Goal: Information Seeking & Learning: Compare options

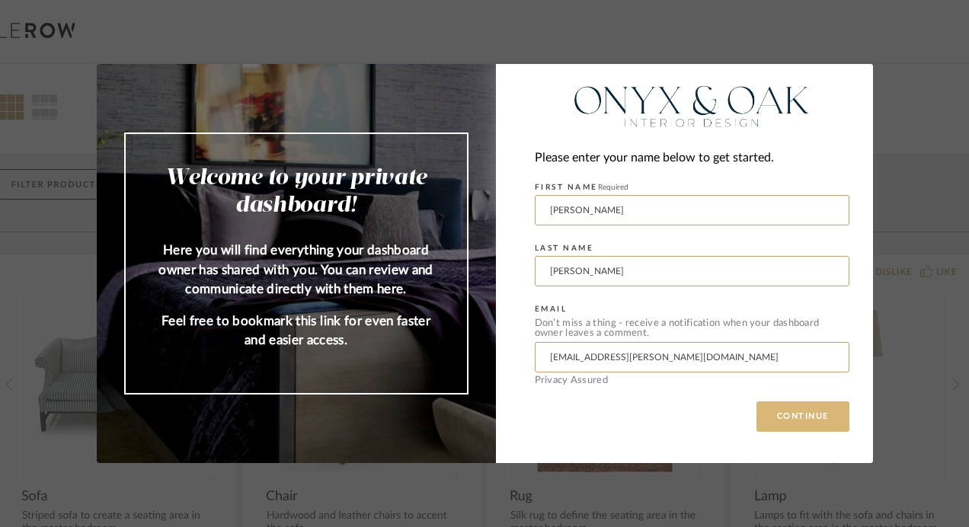
click at [791, 414] on button "CONTINUE" at bounding box center [802, 416] width 93 height 30
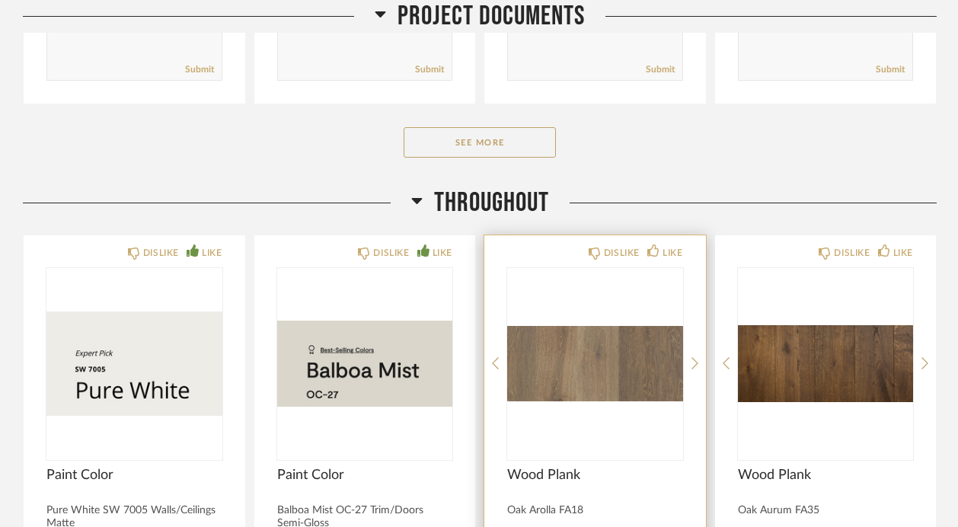
scroll to position [762, 0]
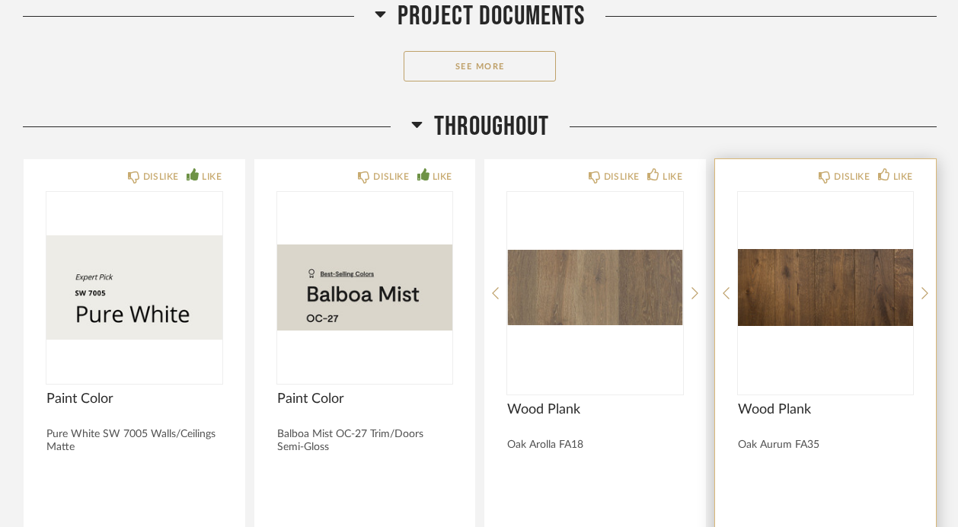
click at [0, 0] on img at bounding box center [0, 0] width 0 height 0
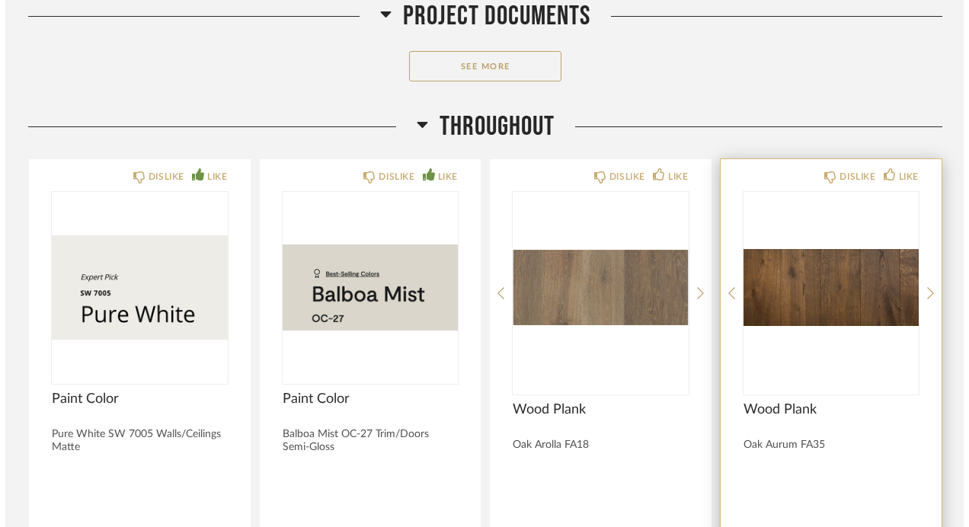
scroll to position [0, 0]
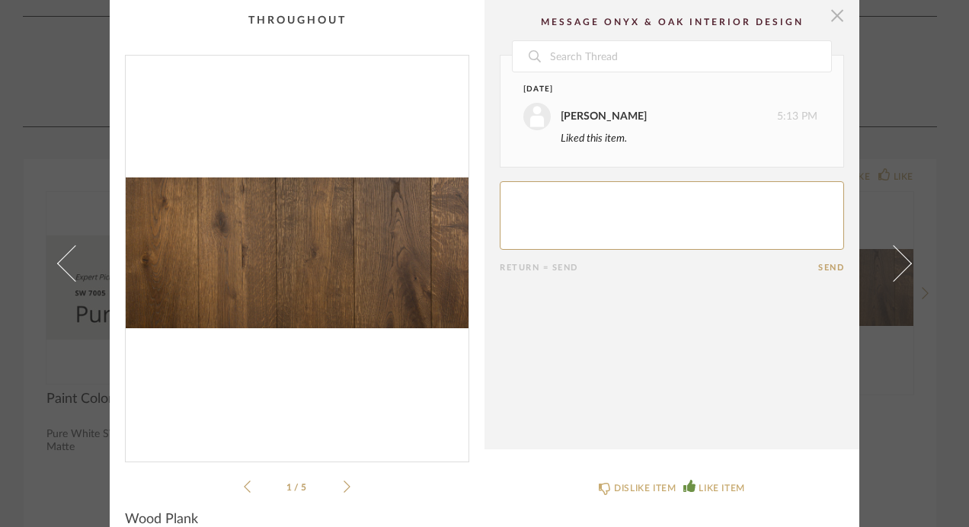
click at [827, 21] on span "button" at bounding box center [837, 15] width 30 height 30
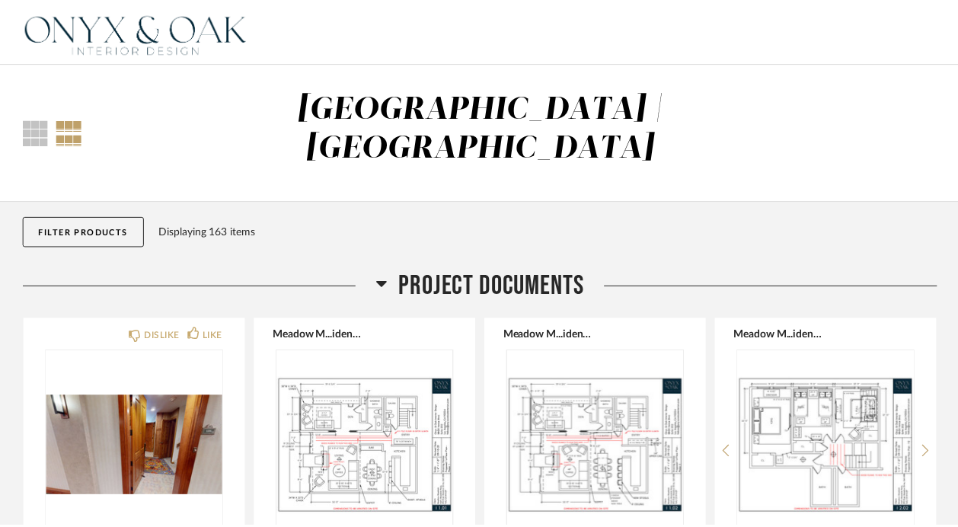
scroll to position [762, 0]
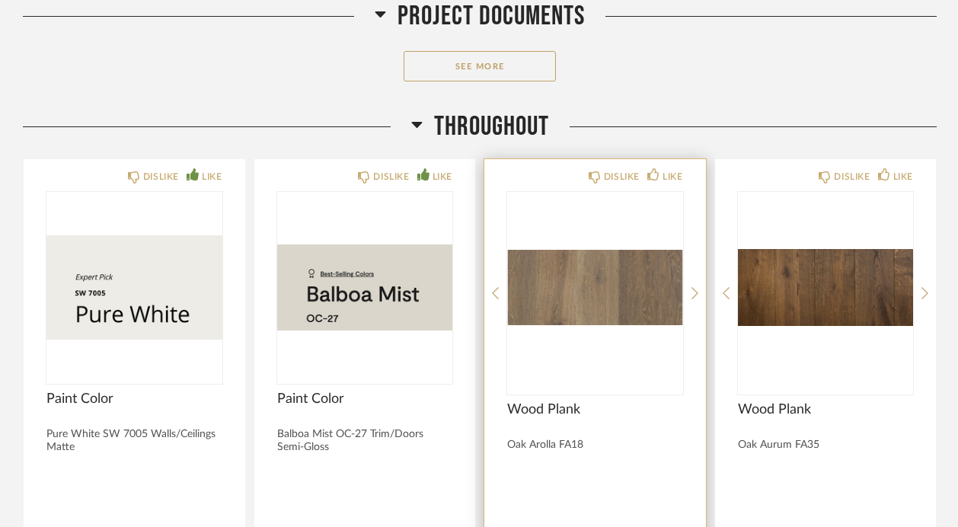
click at [595, 249] on img "0" at bounding box center [595, 287] width 176 height 190
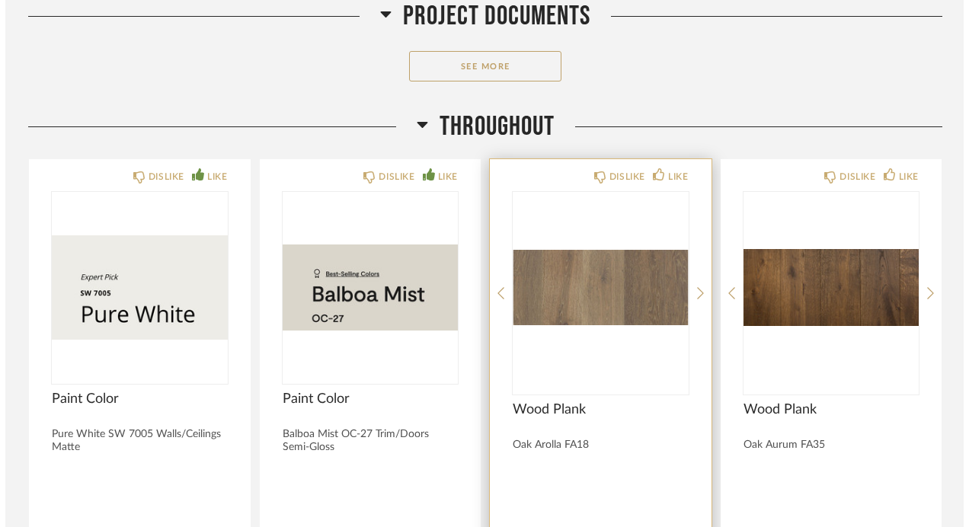
scroll to position [0, 0]
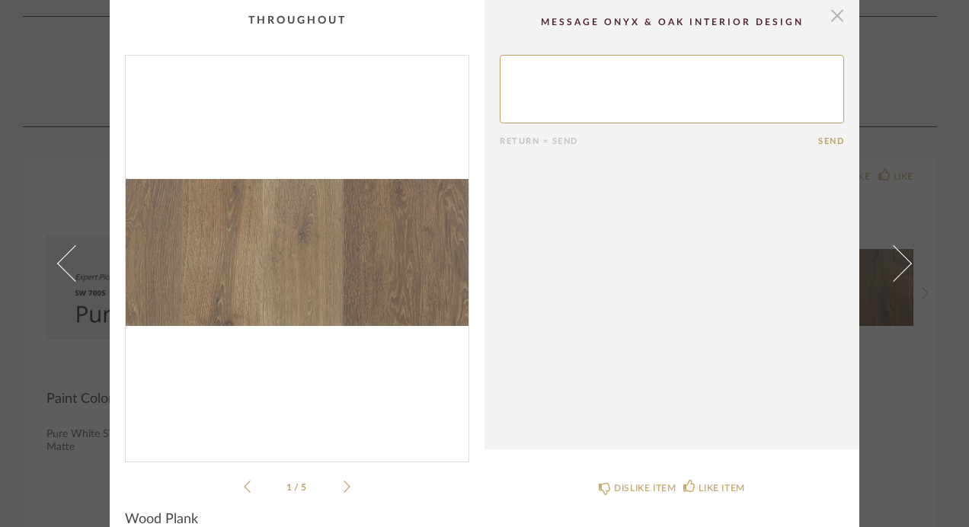
click at [830, 8] on span "button" at bounding box center [837, 15] width 30 height 30
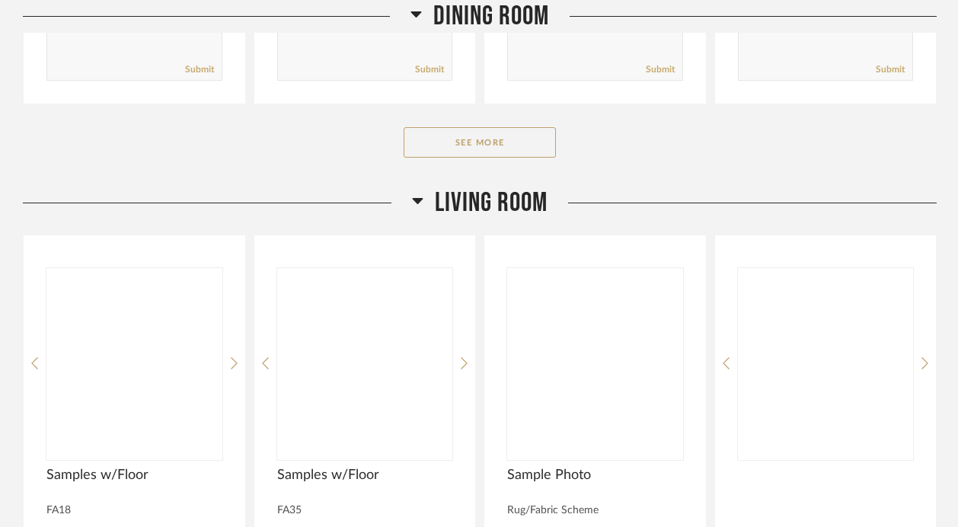
scroll to position [3885, 0]
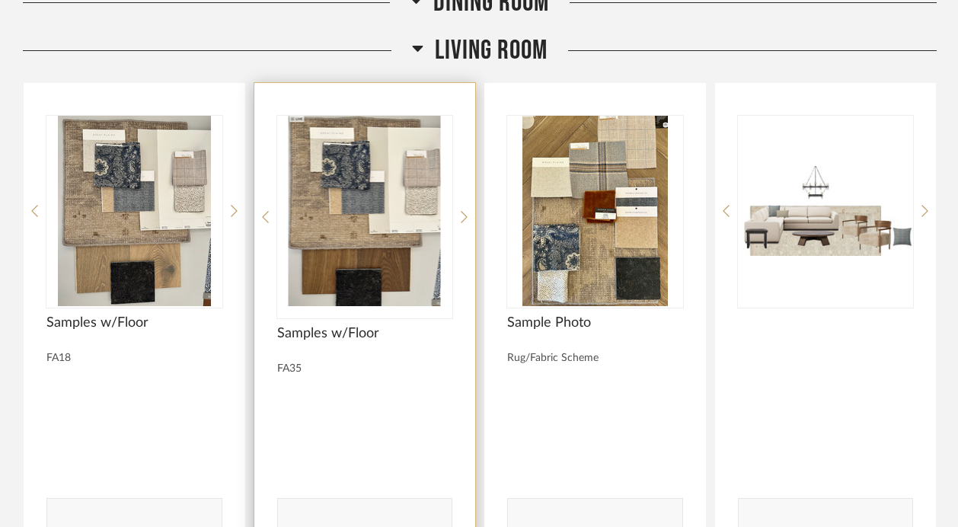
click at [0, 0] on img at bounding box center [0, 0] width 0 height 0
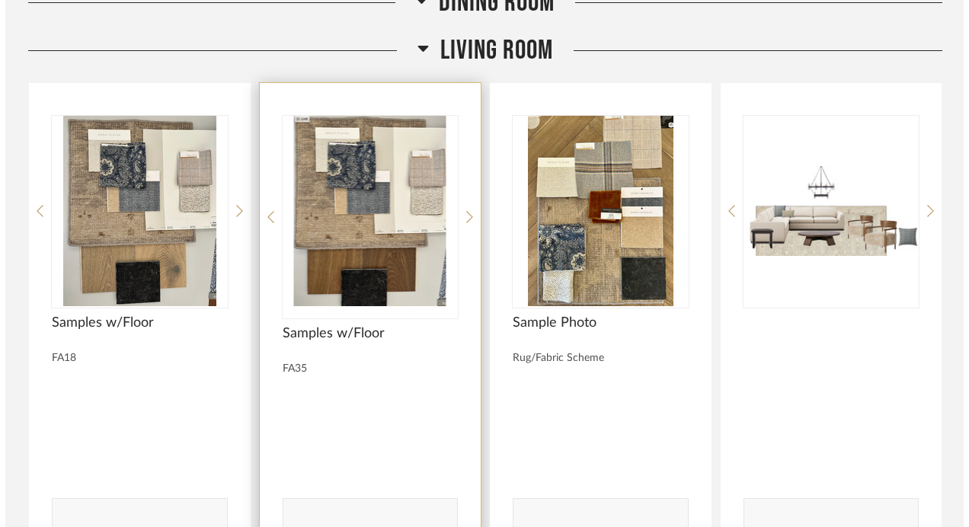
scroll to position [0, 0]
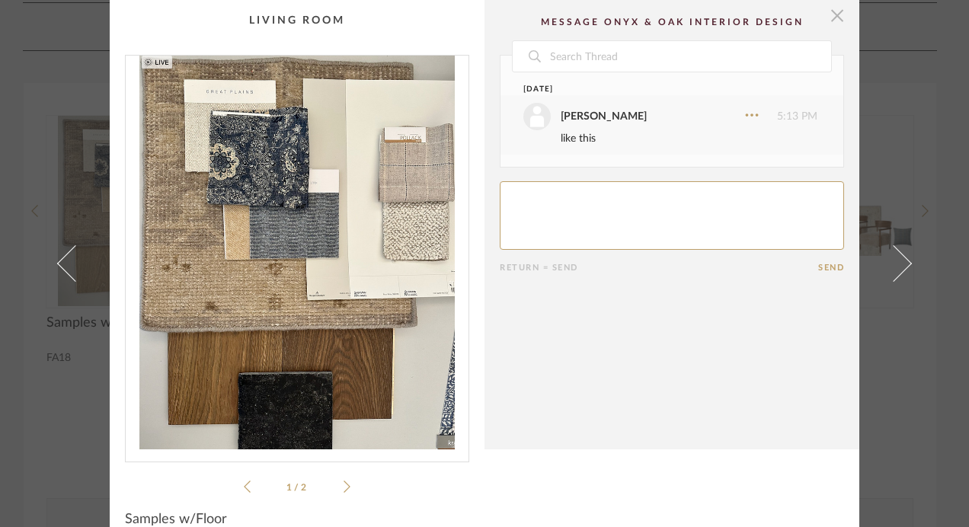
click at [839, 8] on span "button" at bounding box center [837, 15] width 30 height 30
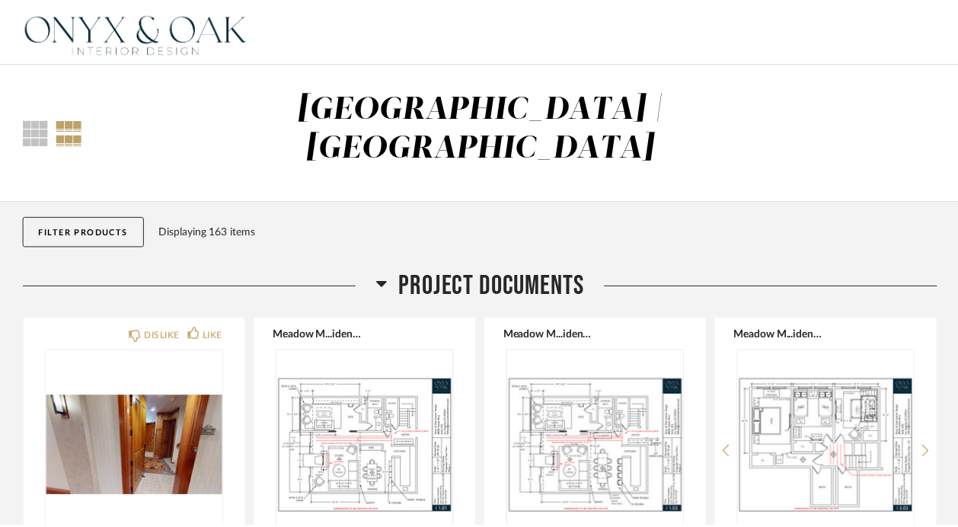
scroll to position [3885, 0]
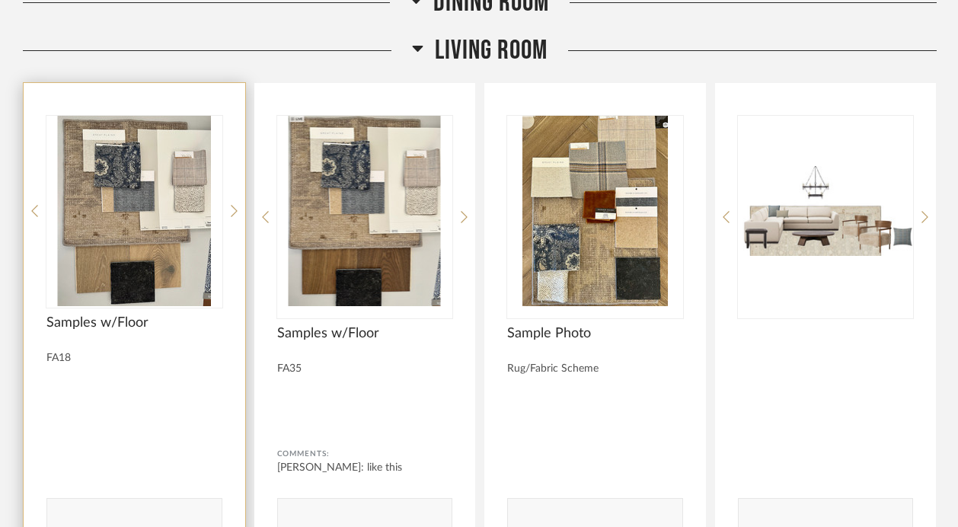
click at [163, 230] on img "0" at bounding box center [134, 211] width 176 height 190
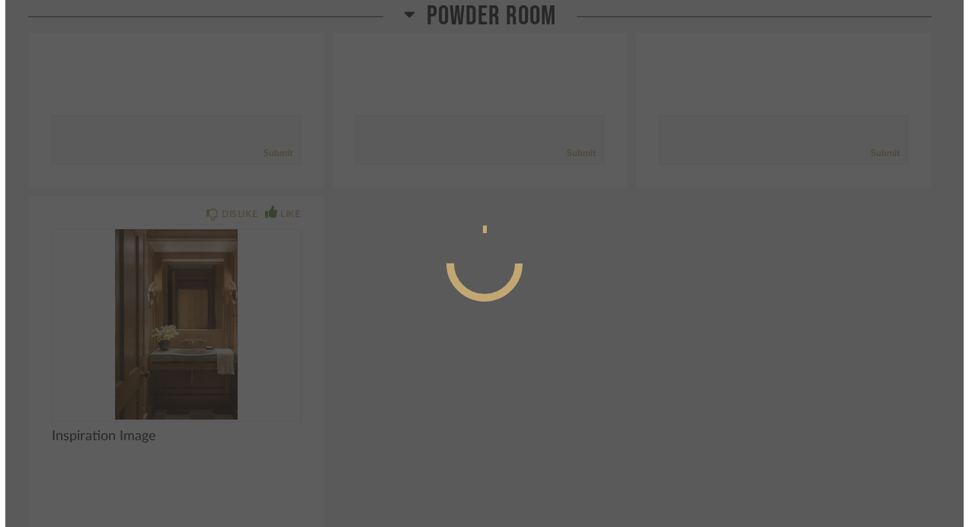
scroll to position [0, 0]
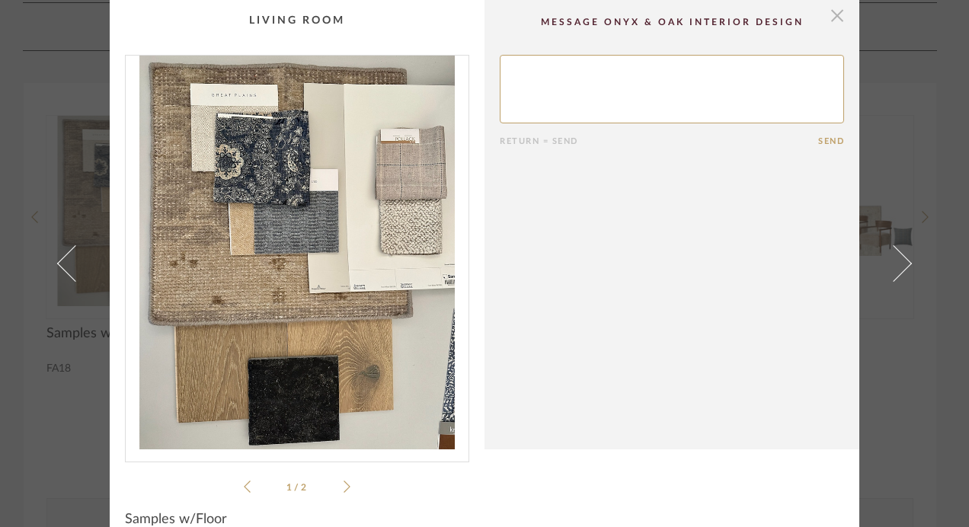
click at [830, 17] on span "button" at bounding box center [837, 15] width 30 height 30
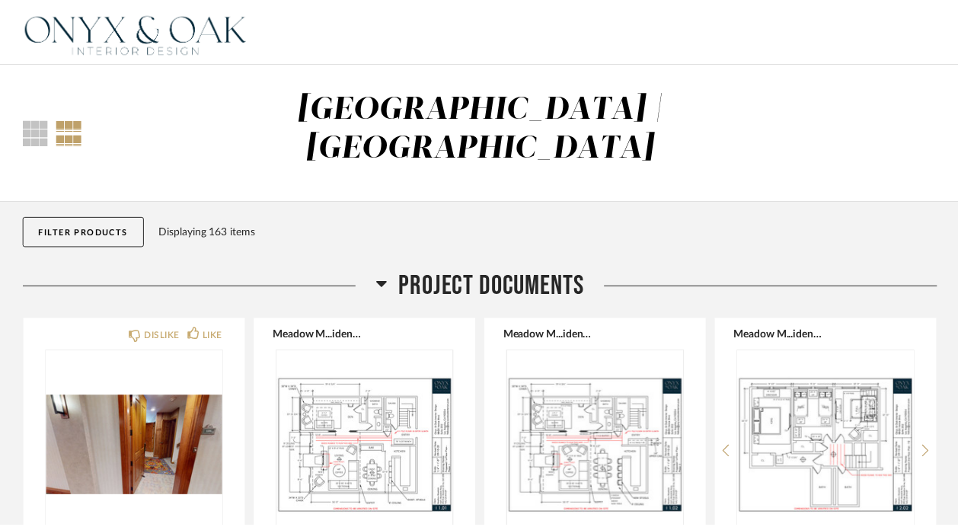
scroll to position [3885, 0]
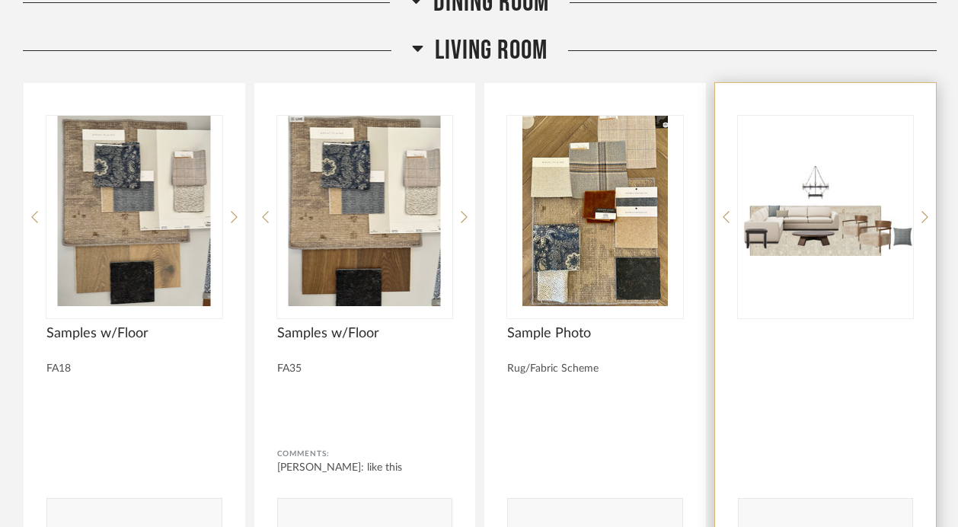
click at [812, 189] on img "0" at bounding box center [826, 211] width 176 height 190
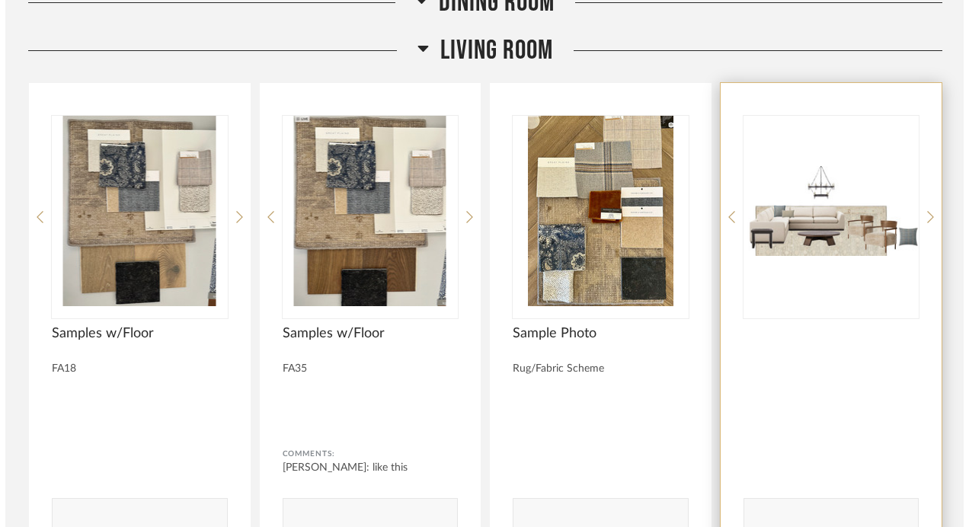
scroll to position [0, 0]
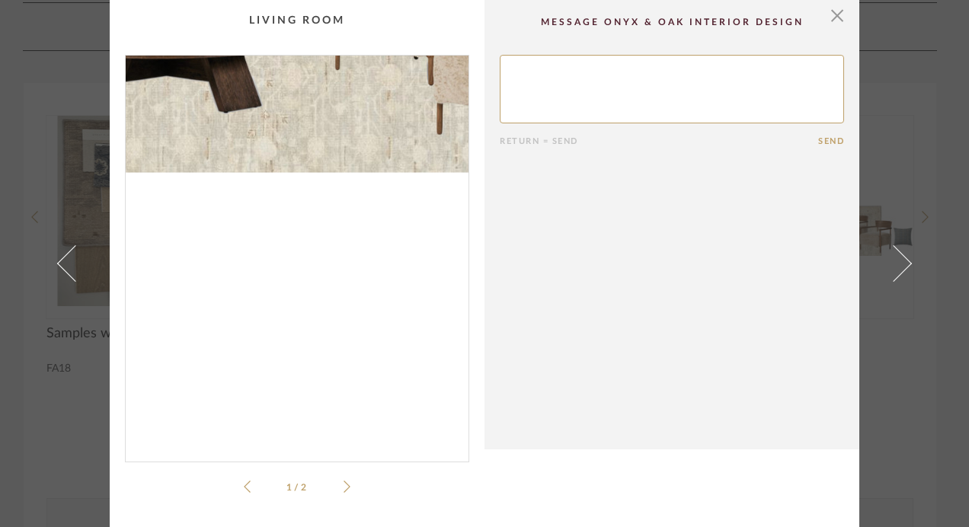
click at [312, 367] on img "0" at bounding box center [297, 253] width 343 height 394
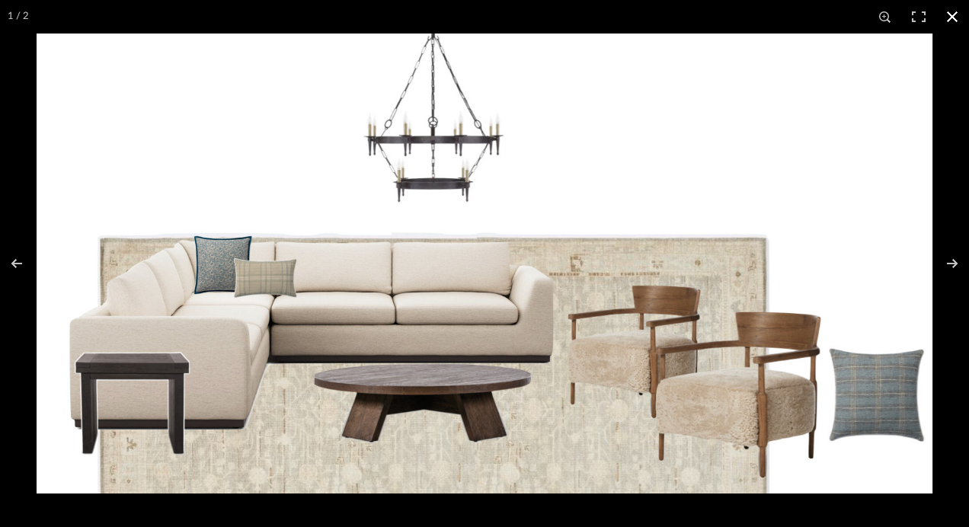
click at [950, 15] on button at bounding box center [953, 17] width 34 height 34
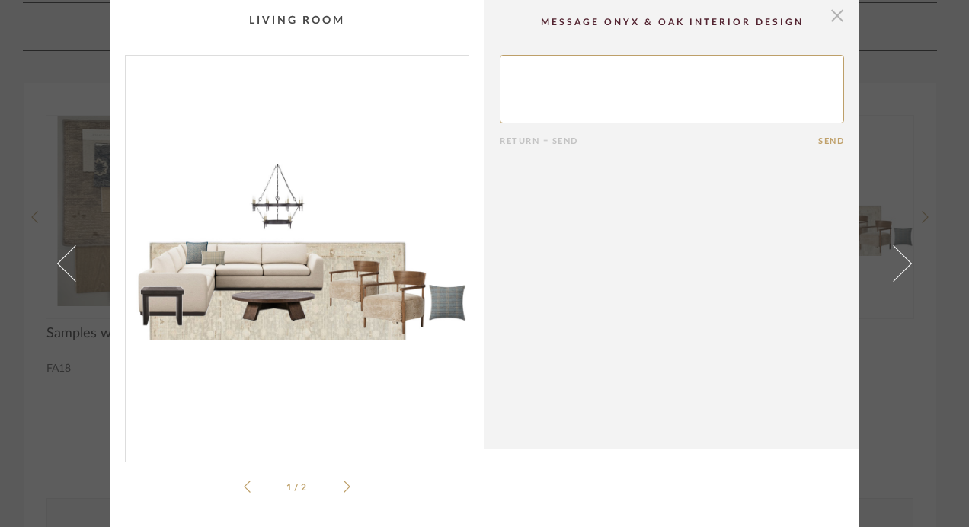
click at [836, 18] on span "button" at bounding box center [837, 15] width 30 height 30
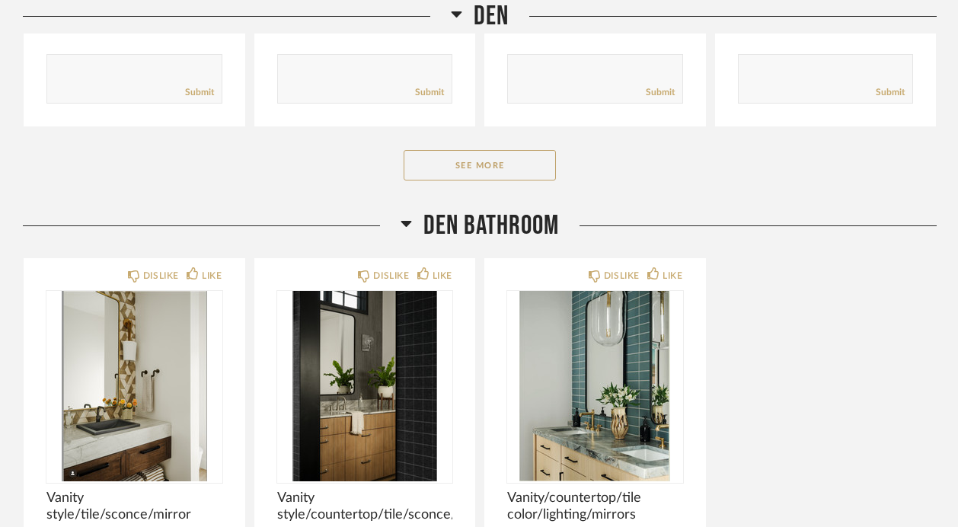
scroll to position [5028, 0]
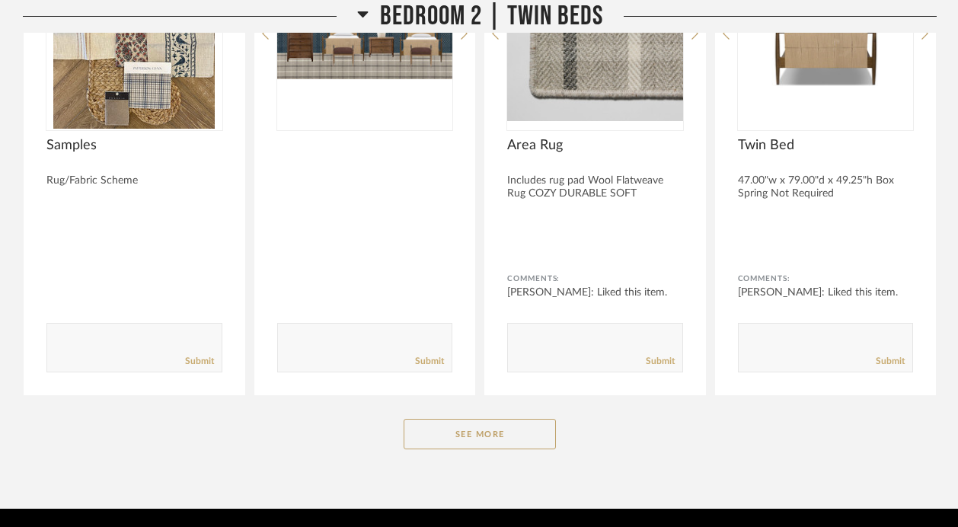
scroll to position [9335, 0]
